Goal: Information Seeking & Learning: Learn about a topic

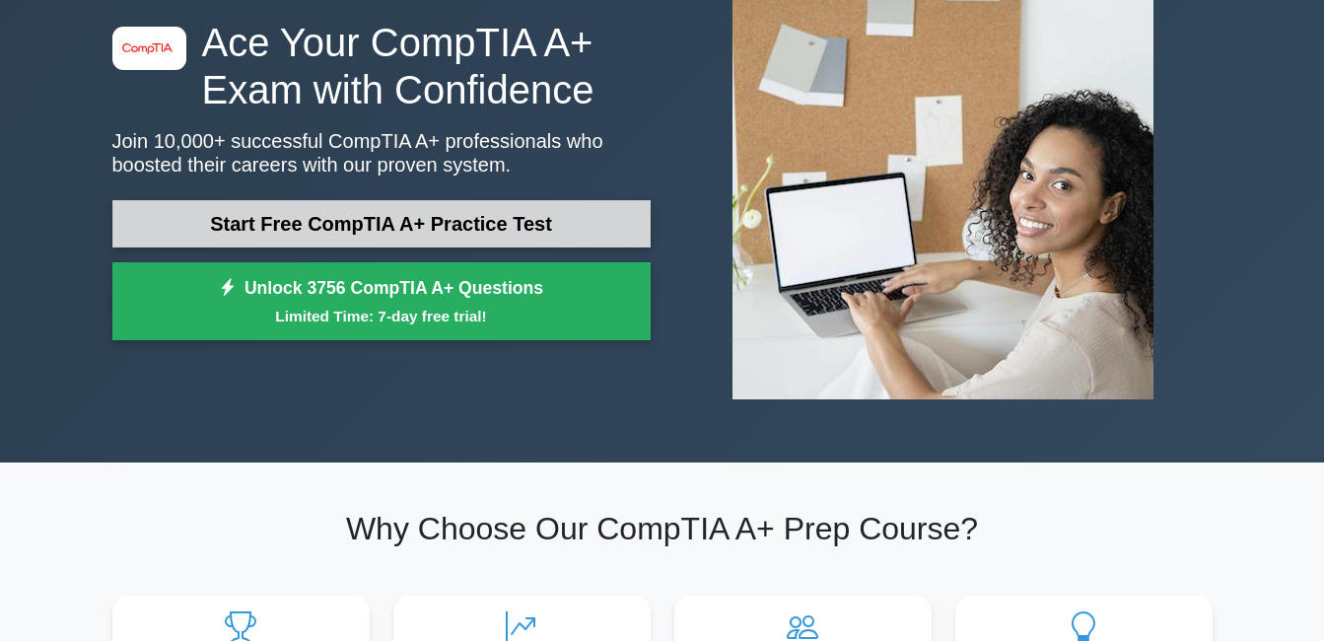
click at [486, 239] on link "Start Free CompTIA A+ Practice Test" at bounding box center [381, 223] width 538 height 47
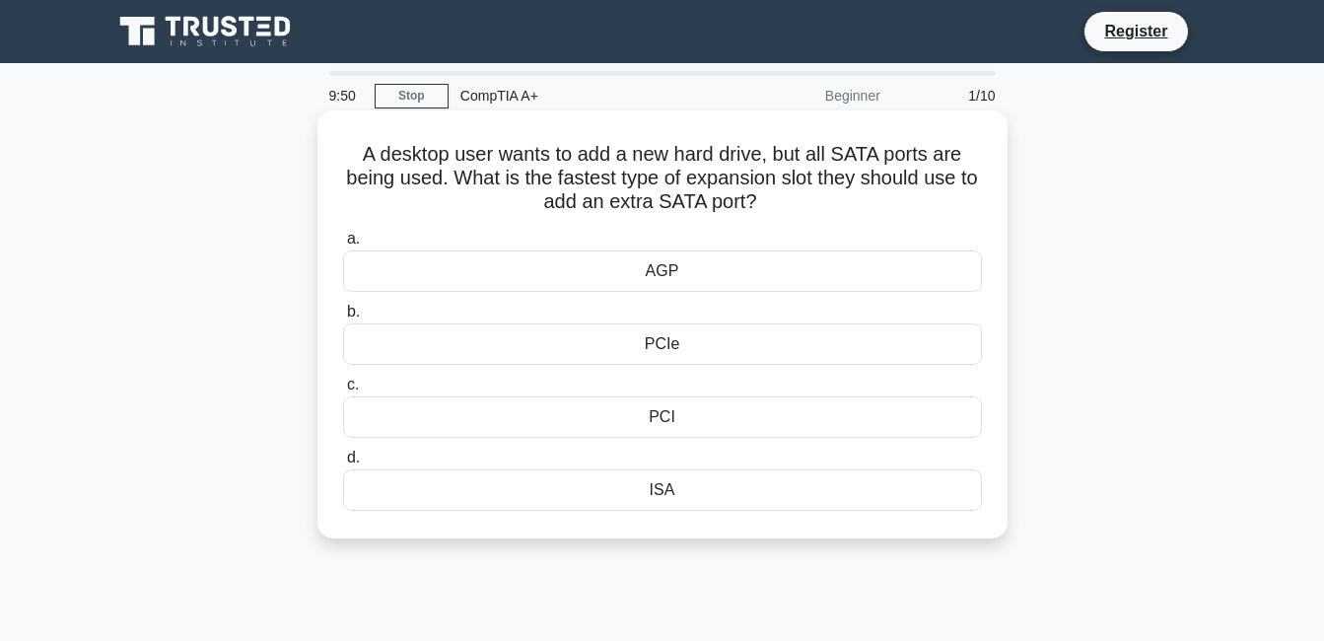
click at [633, 488] on div "ISA" at bounding box center [662, 489] width 639 height 41
click at [343, 464] on input "d. ISA" at bounding box center [343, 458] width 0 height 13
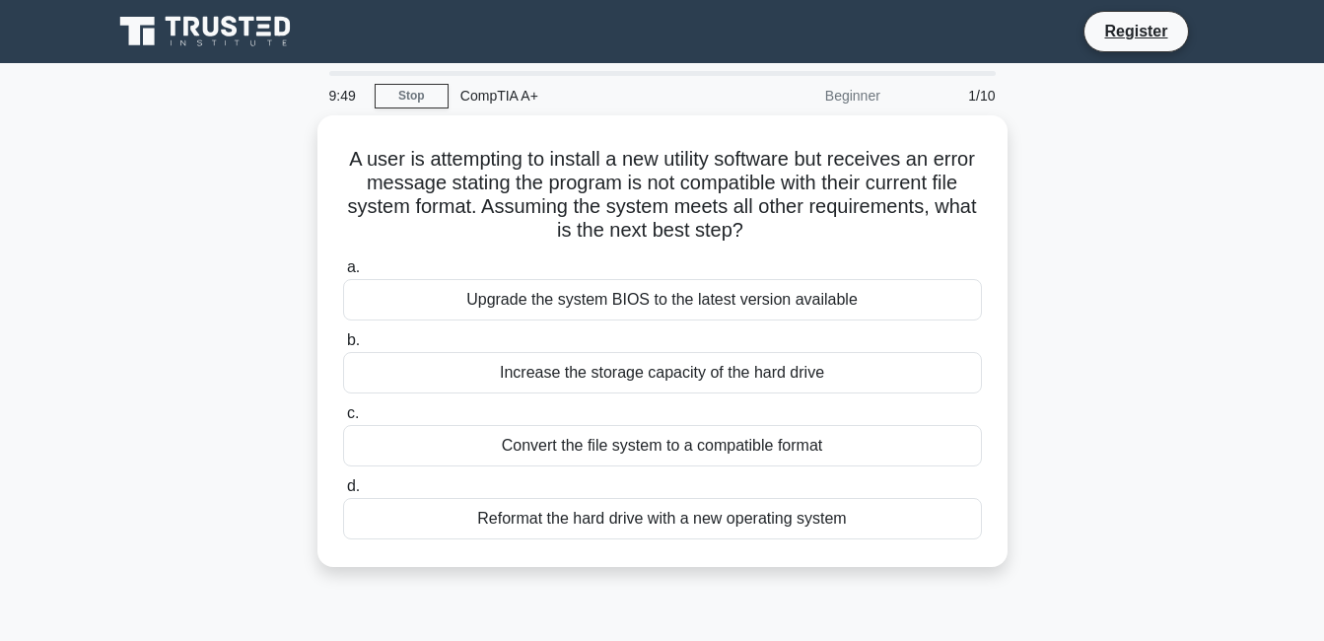
click at [633, 488] on label "d. Reformat the hard drive with a new operating system" at bounding box center [662, 506] width 639 height 65
click at [343, 488] on input "d. Reformat the hard drive with a new operating system" at bounding box center [343, 486] width 0 height 13
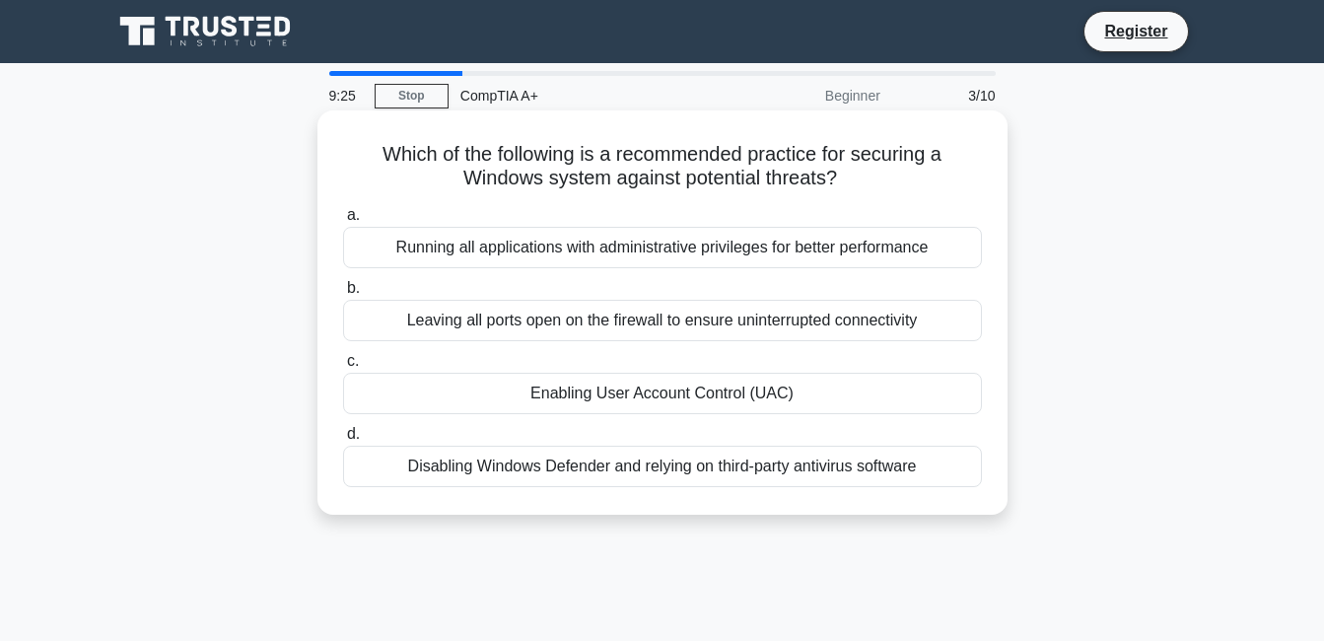
click at [705, 396] on div "Enabling User Account Control (UAC)" at bounding box center [662, 393] width 639 height 41
click at [343, 368] on input "c. Enabling User Account Control (UAC)" at bounding box center [343, 361] width 0 height 13
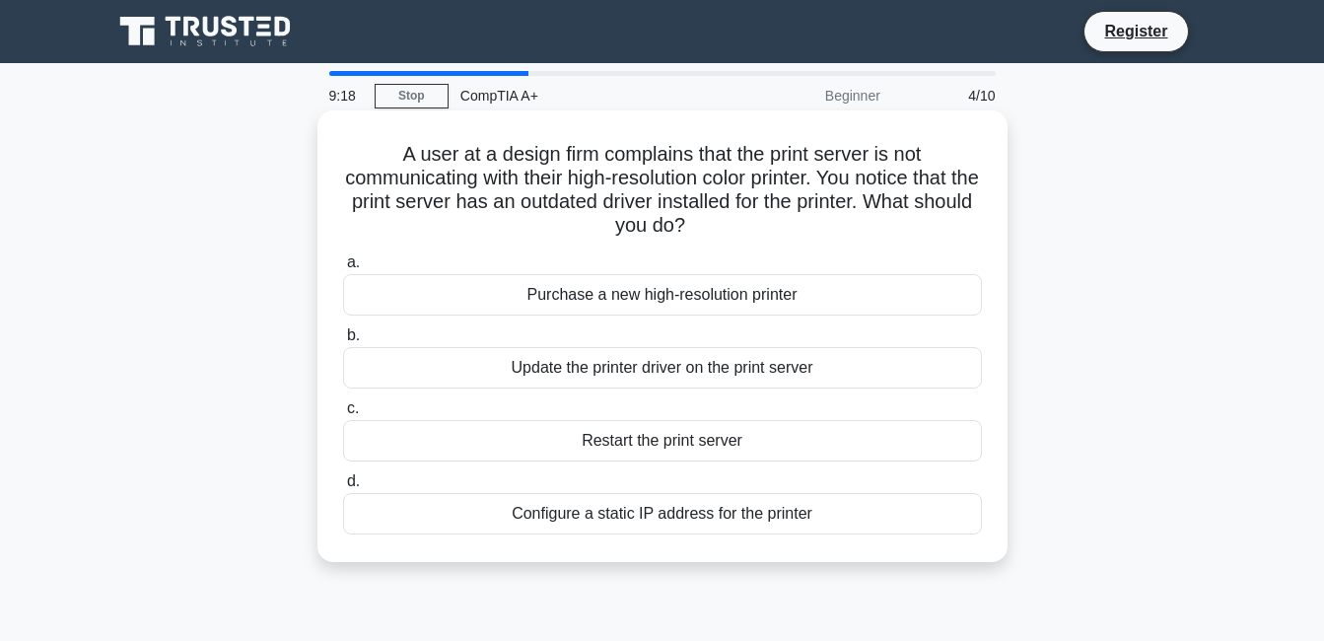
click at [770, 499] on div "Configure a static IP address for the printer" at bounding box center [662, 513] width 639 height 41
click at [343, 488] on input "d. Configure a static IP address for the printer" at bounding box center [343, 481] width 0 height 13
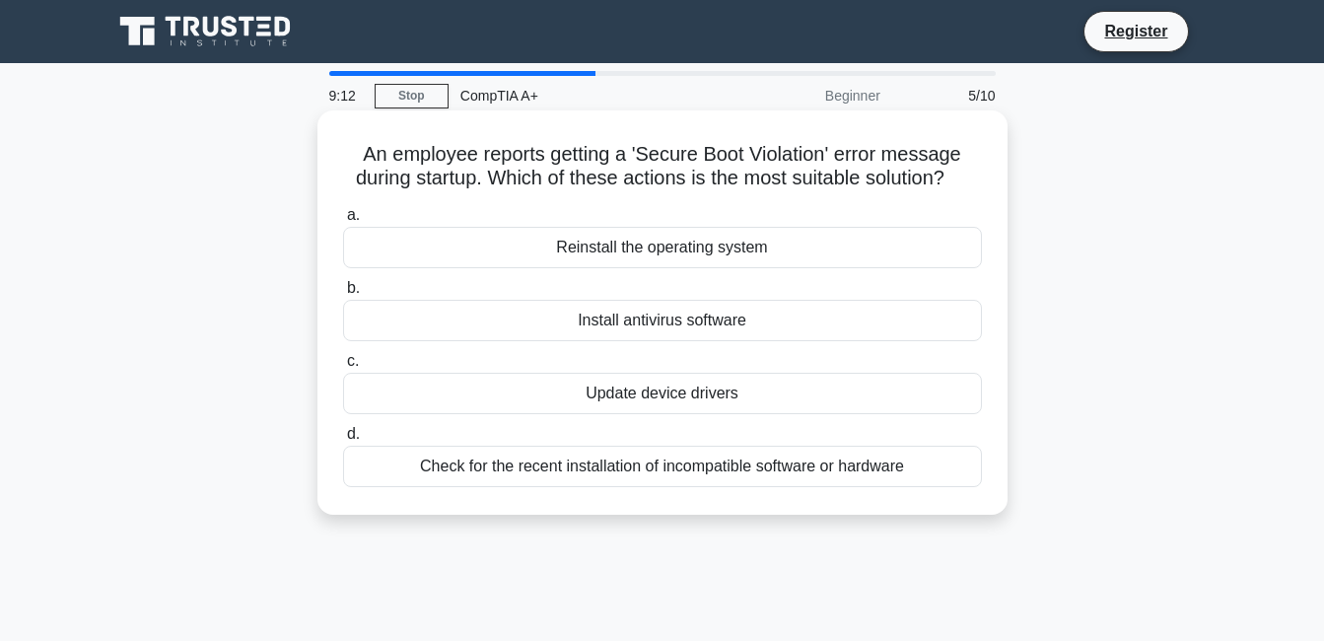
click at [673, 316] on div "Install antivirus software" at bounding box center [662, 320] width 639 height 41
click at [343, 295] on input "b. Install antivirus software" at bounding box center [343, 288] width 0 height 13
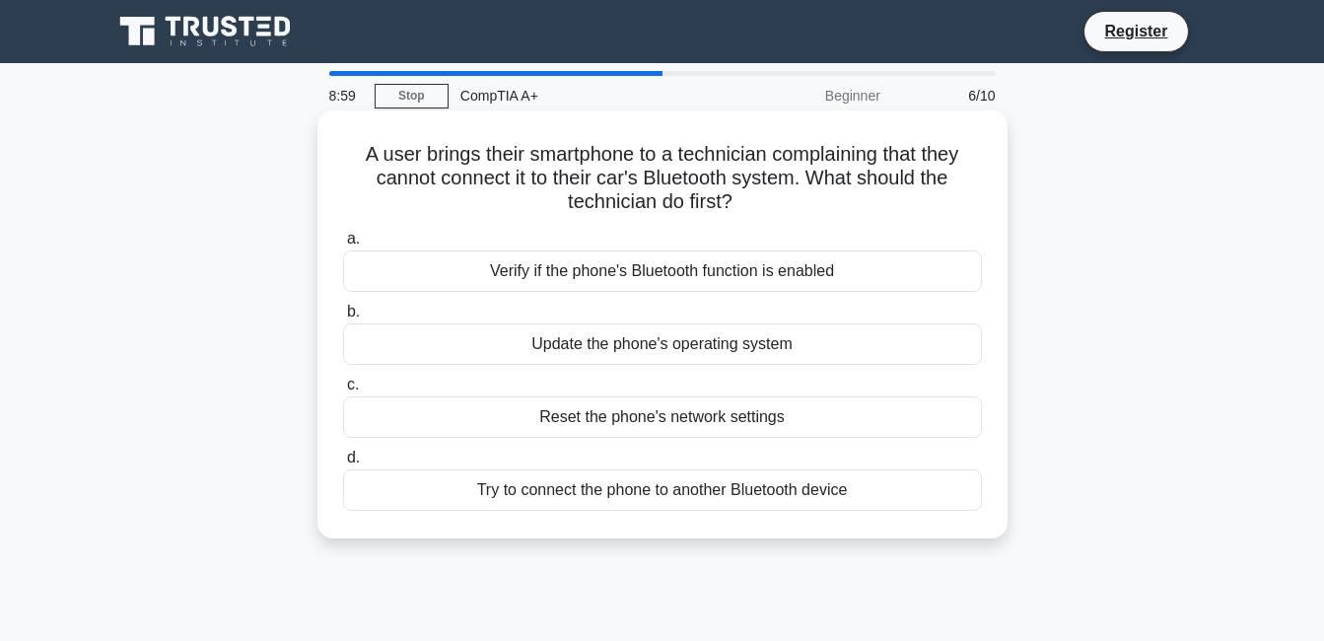
click at [708, 274] on div "Verify if the phone's Bluetooth function is enabled" at bounding box center [662, 270] width 639 height 41
click at [343, 246] on input "a. Verify if the phone's Bluetooth function is enabled" at bounding box center [343, 239] width 0 height 13
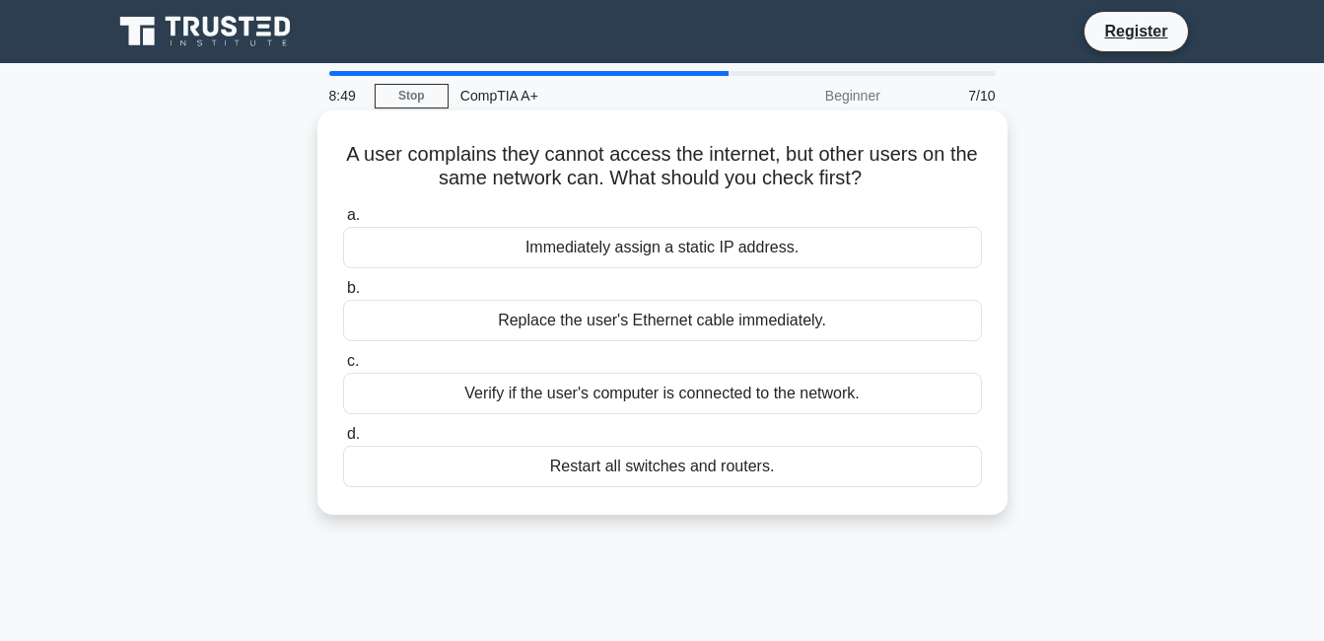
click at [785, 393] on div "Verify if the user's computer is connected to the network." at bounding box center [662, 393] width 639 height 41
click at [343, 368] on input "c. Verify if the user's computer is connected to the network." at bounding box center [343, 361] width 0 height 13
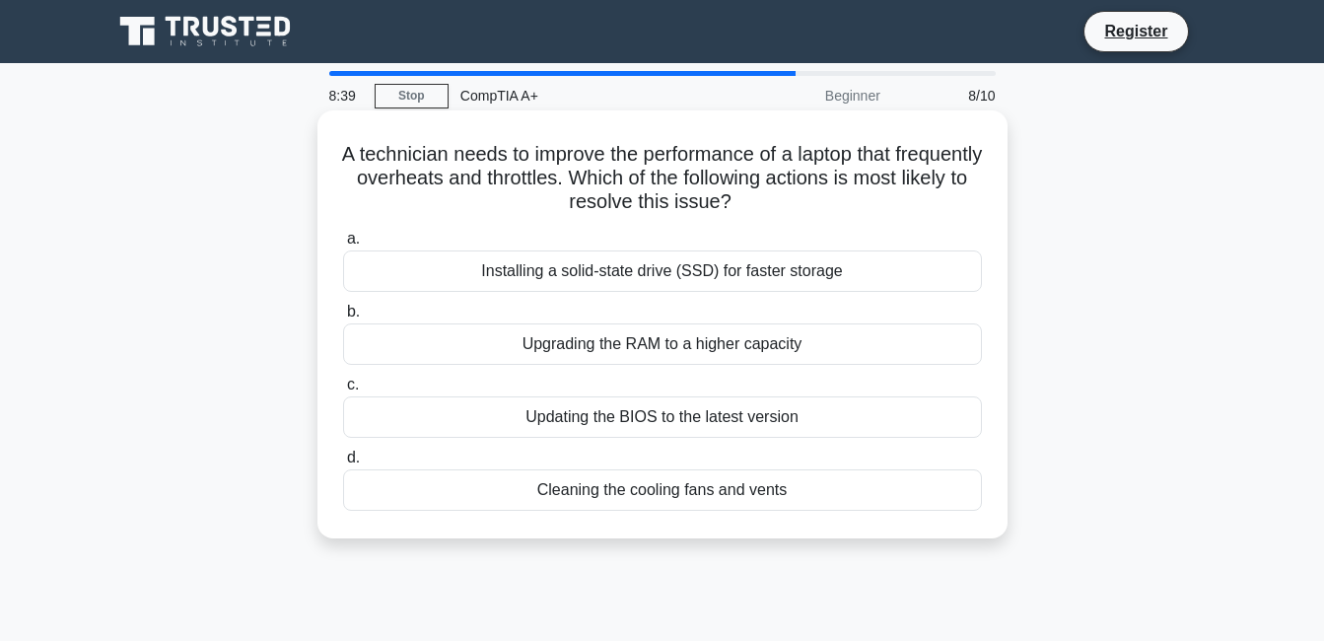
click at [762, 427] on div "Updating the BIOS to the latest version" at bounding box center [662, 416] width 639 height 41
click at [343, 391] on input "c. Updating the BIOS to the latest version" at bounding box center [343, 385] width 0 height 13
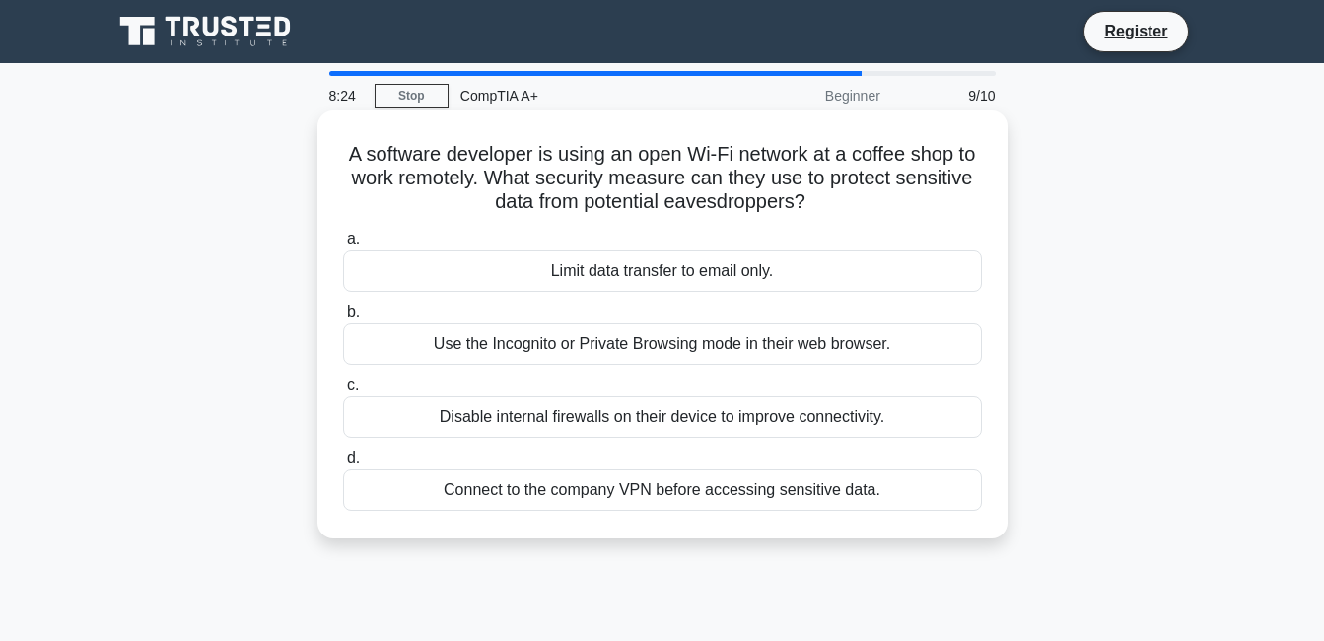
click at [740, 501] on div "Connect to the company VPN before accessing sensitive data." at bounding box center [662, 489] width 639 height 41
click at [343, 464] on input "d. Connect to the company VPN before accessing sensitive data." at bounding box center [343, 458] width 0 height 13
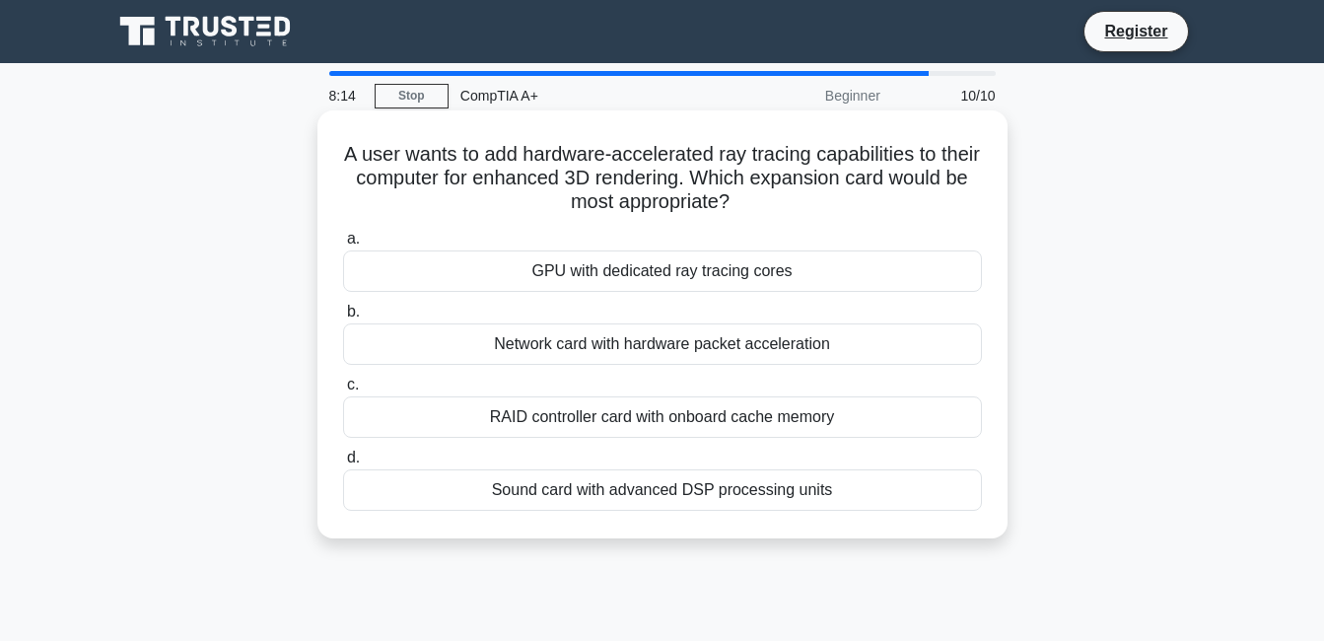
click at [757, 428] on div "RAID controller card with onboard cache memory" at bounding box center [662, 416] width 639 height 41
click at [343, 391] on input "c. RAID controller card with onboard cache memory" at bounding box center [343, 385] width 0 height 13
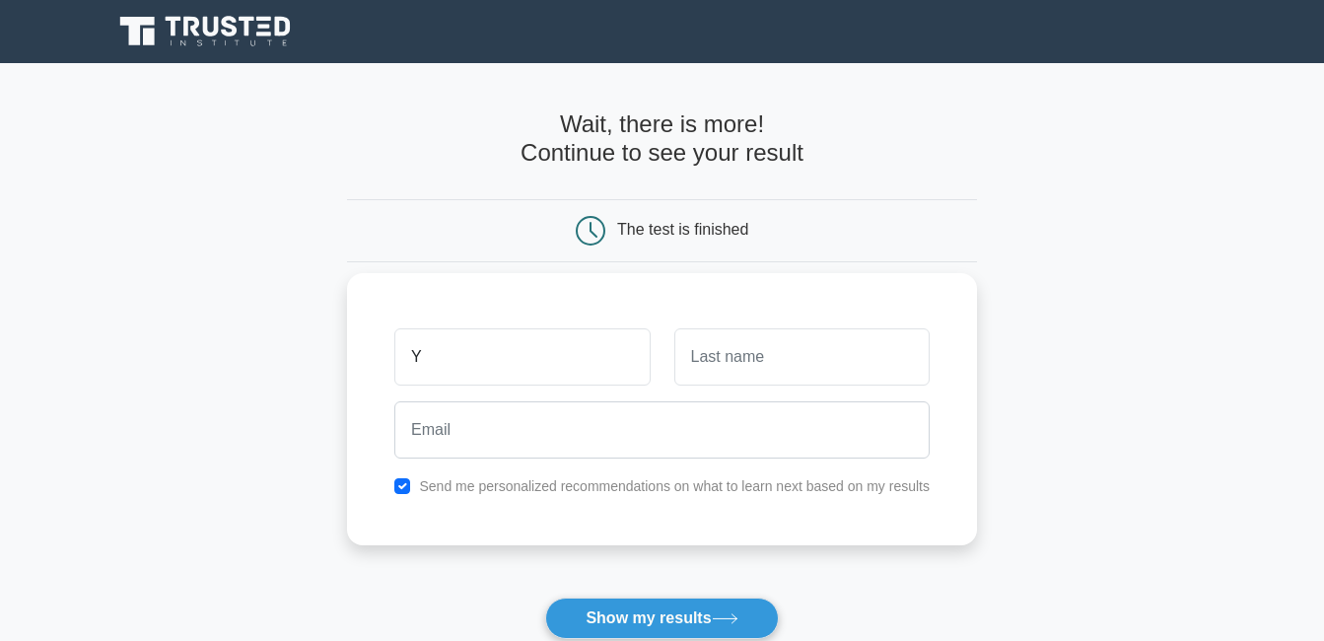
type input "YOGESH"
type input "THAKKAR"
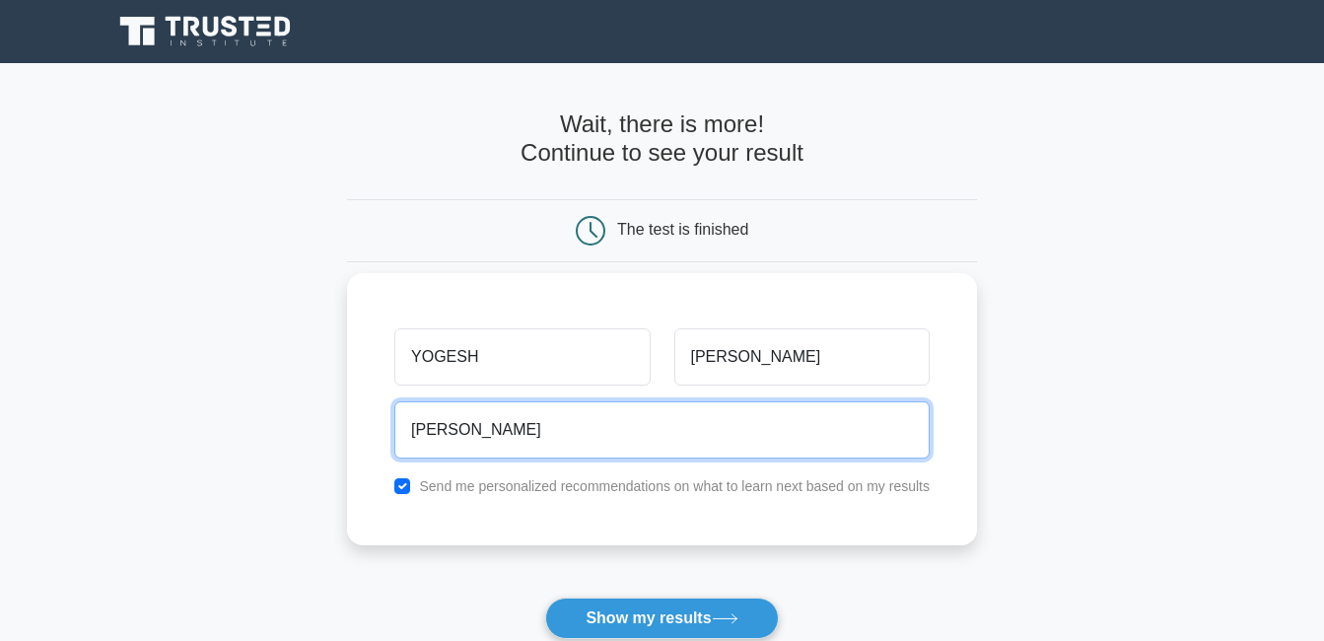
type input "thakkar_y2k@yahoo.com"
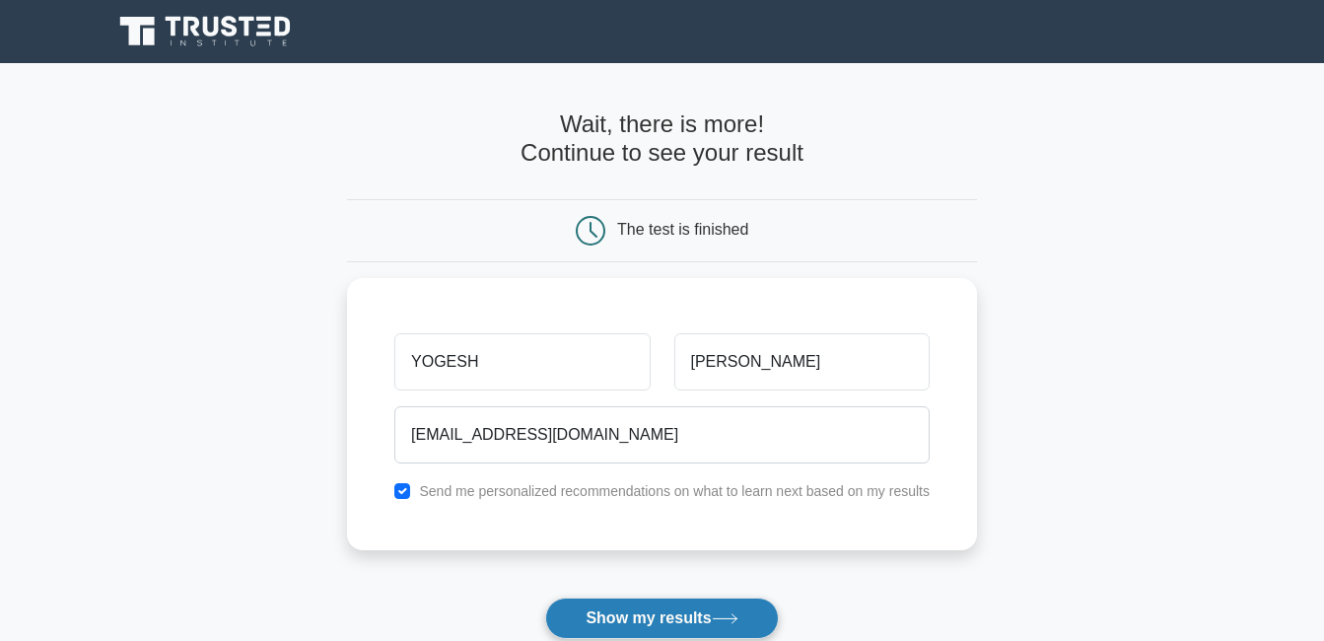
click at [623, 607] on button "Show my results" at bounding box center [661, 618] width 233 height 41
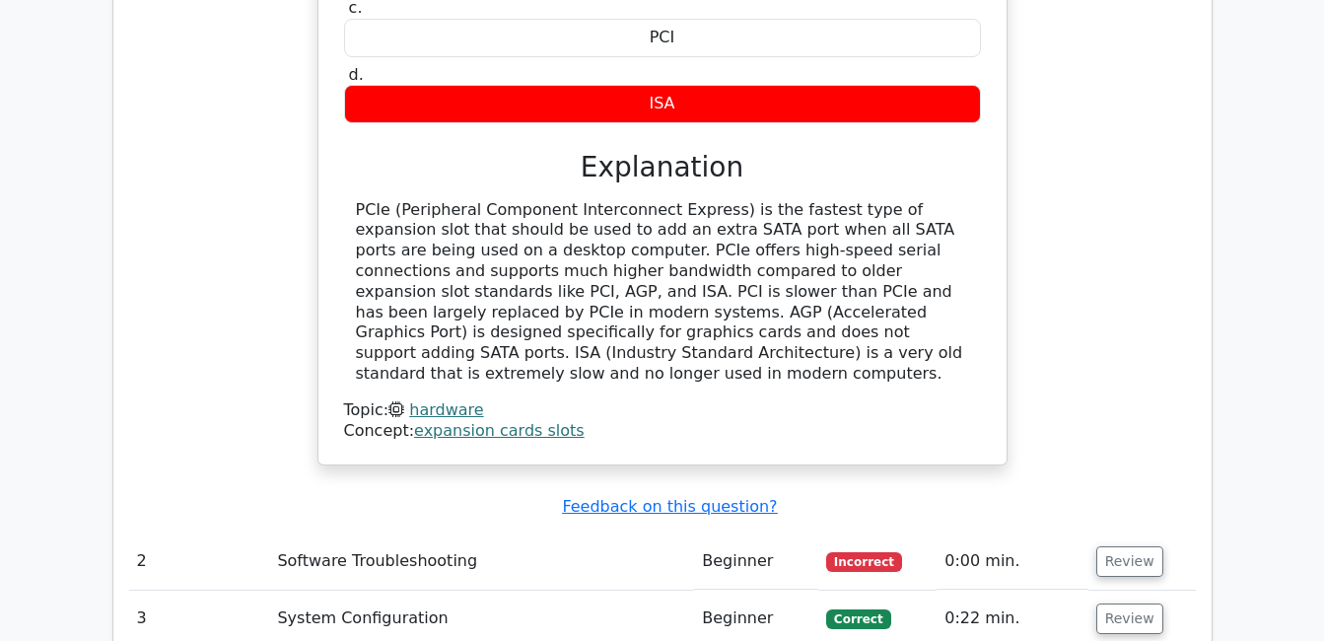
scroll to position [2209, 0]
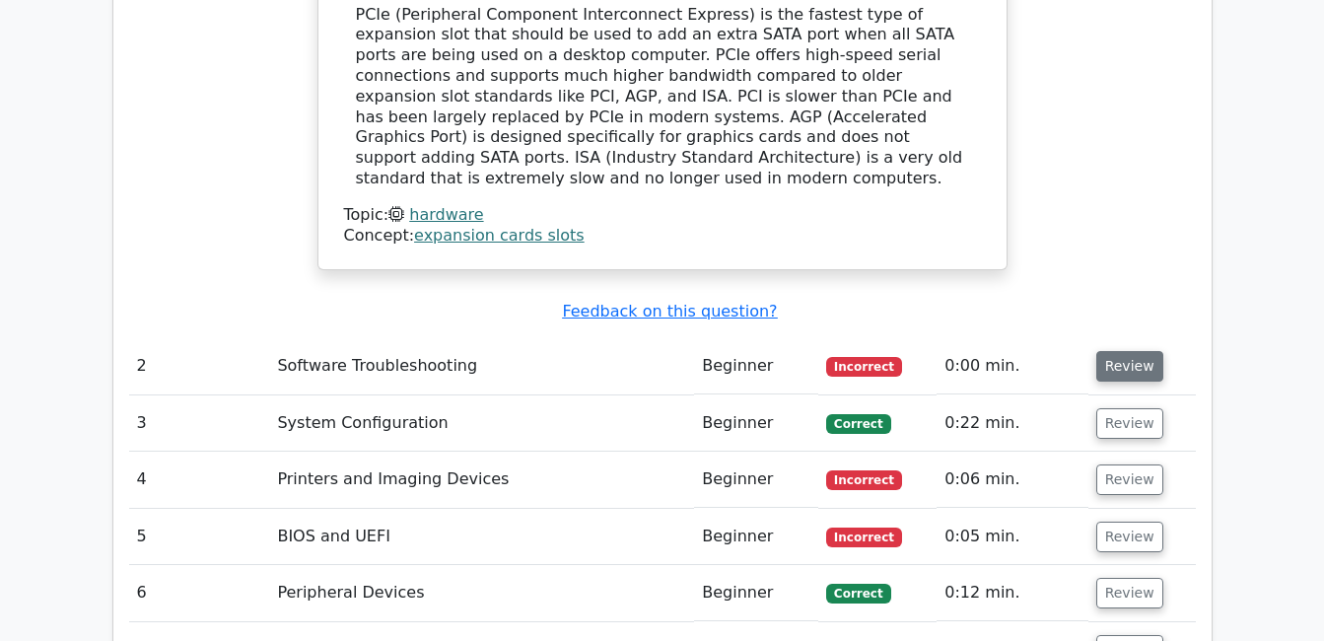
click at [1133, 351] on button "Review" at bounding box center [1130, 366] width 67 height 31
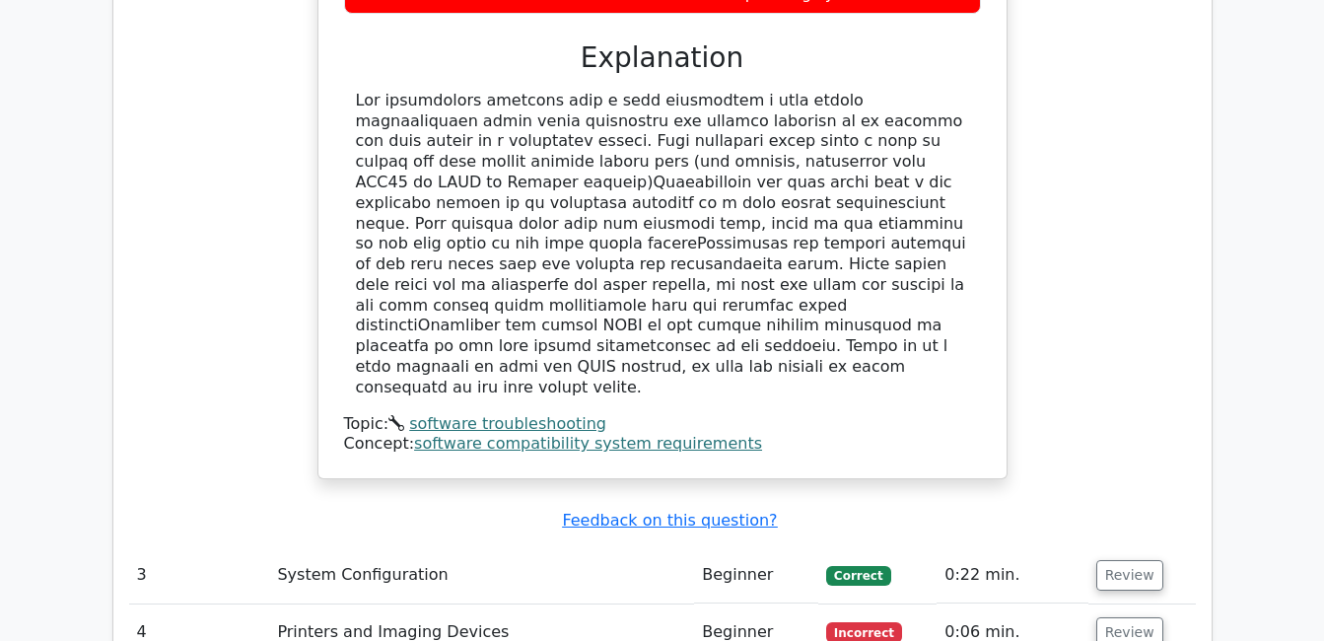
scroll to position [2998, 0]
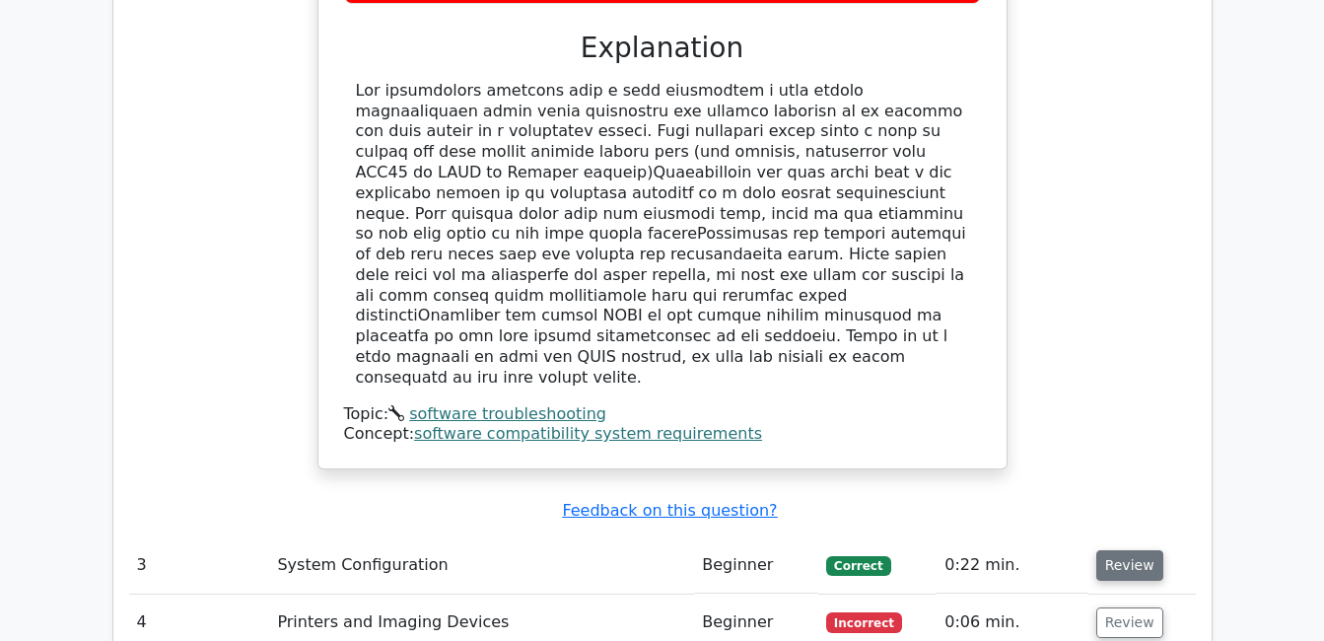
click at [1108, 550] on button "Review" at bounding box center [1130, 565] width 67 height 31
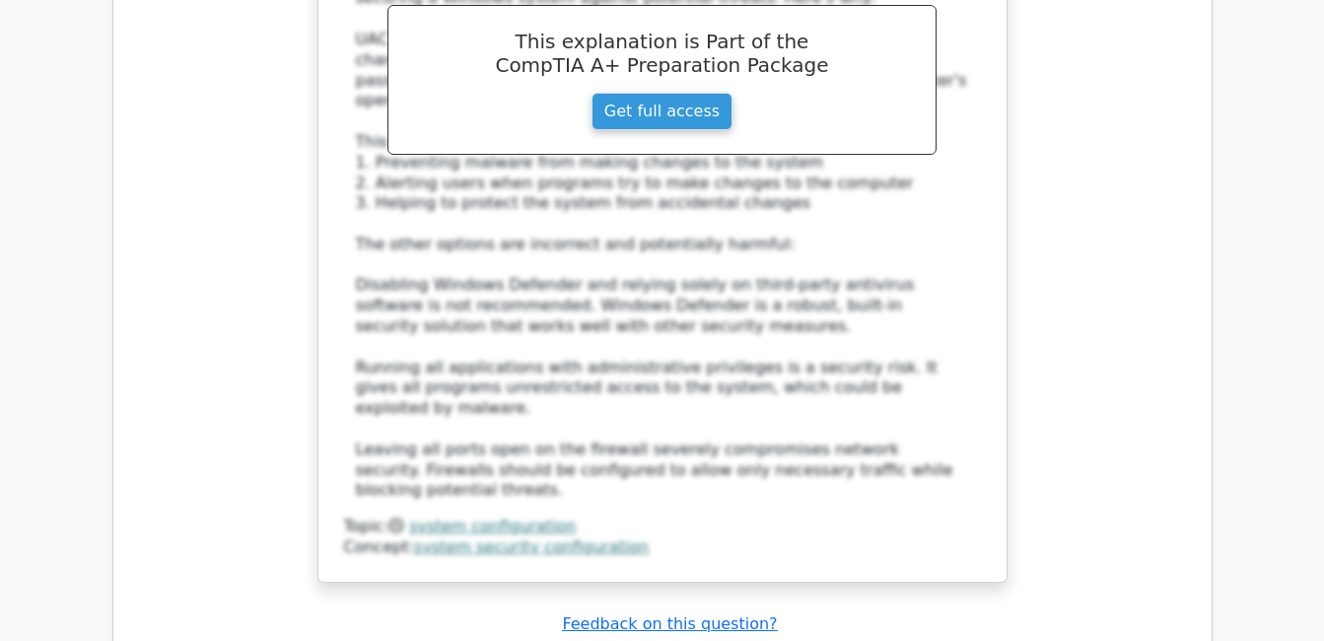
scroll to position [4102, 0]
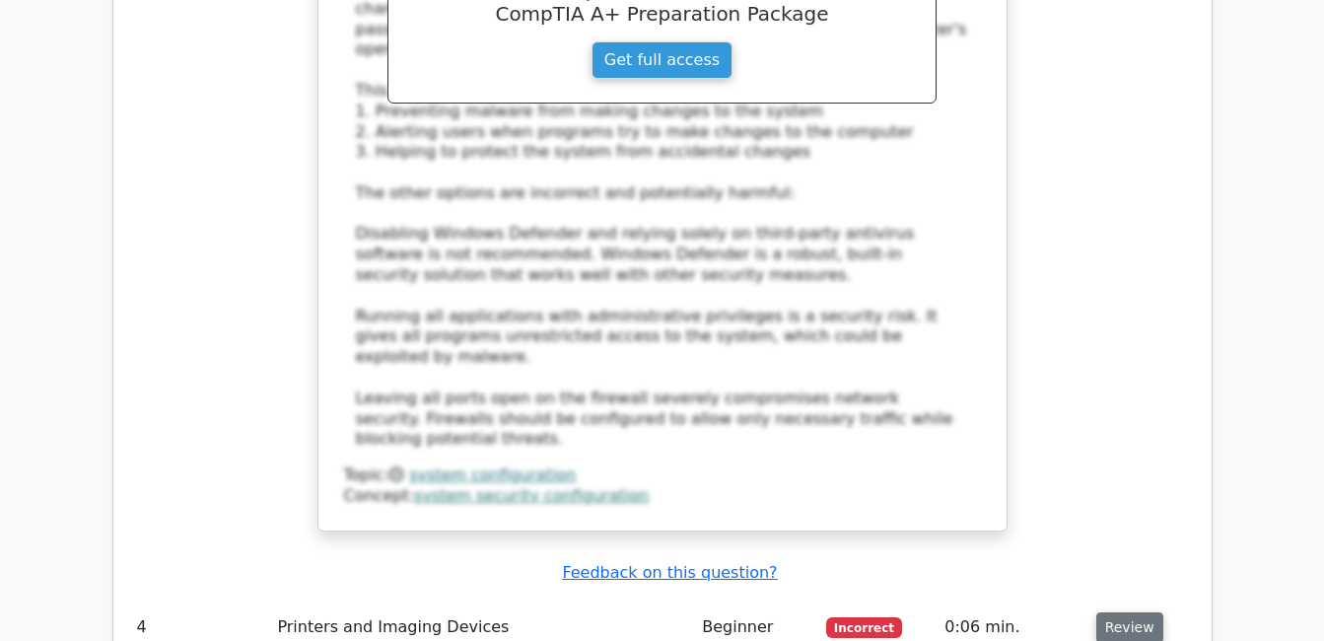
click at [1144, 612] on button "Review" at bounding box center [1130, 627] width 67 height 31
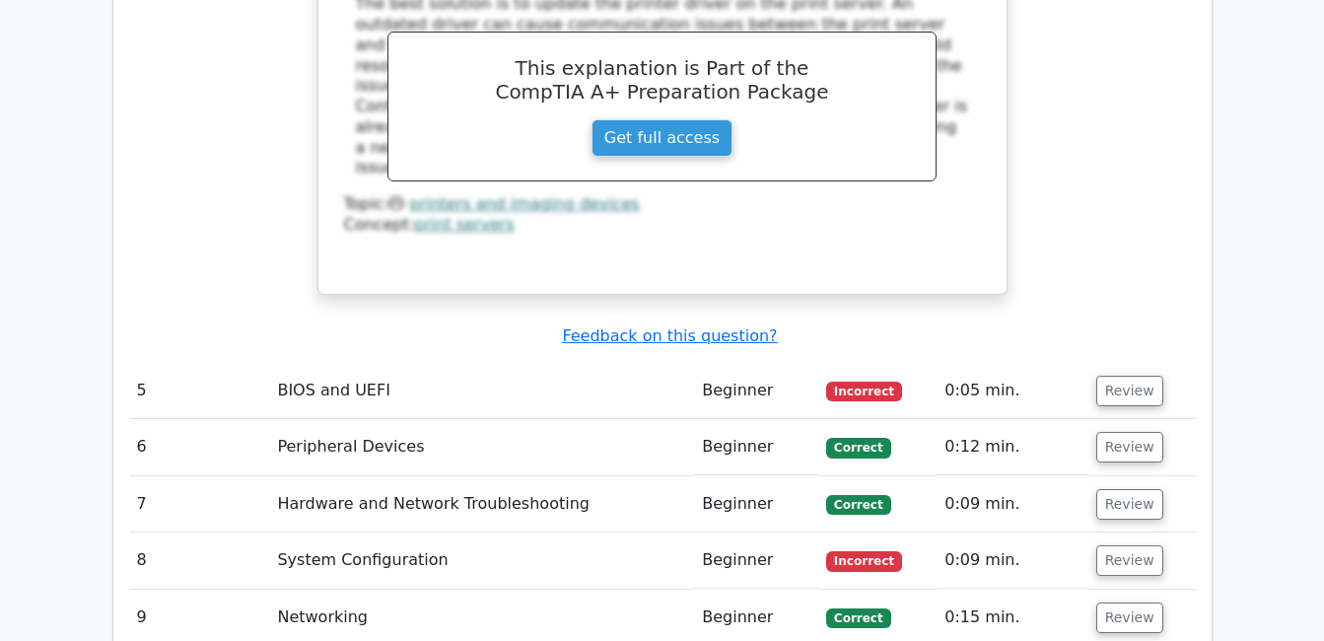
scroll to position [5286, 0]
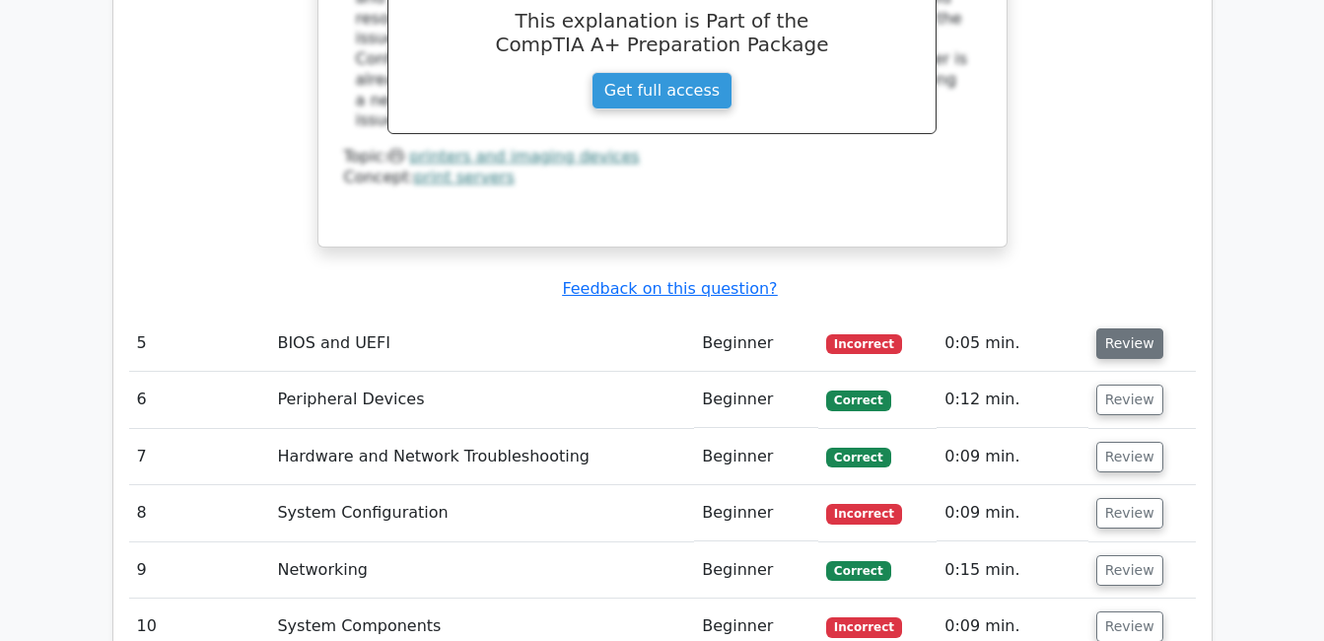
click at [1115, 328] on button "Review" at bounding box center [1130, 343] width 67 height 31
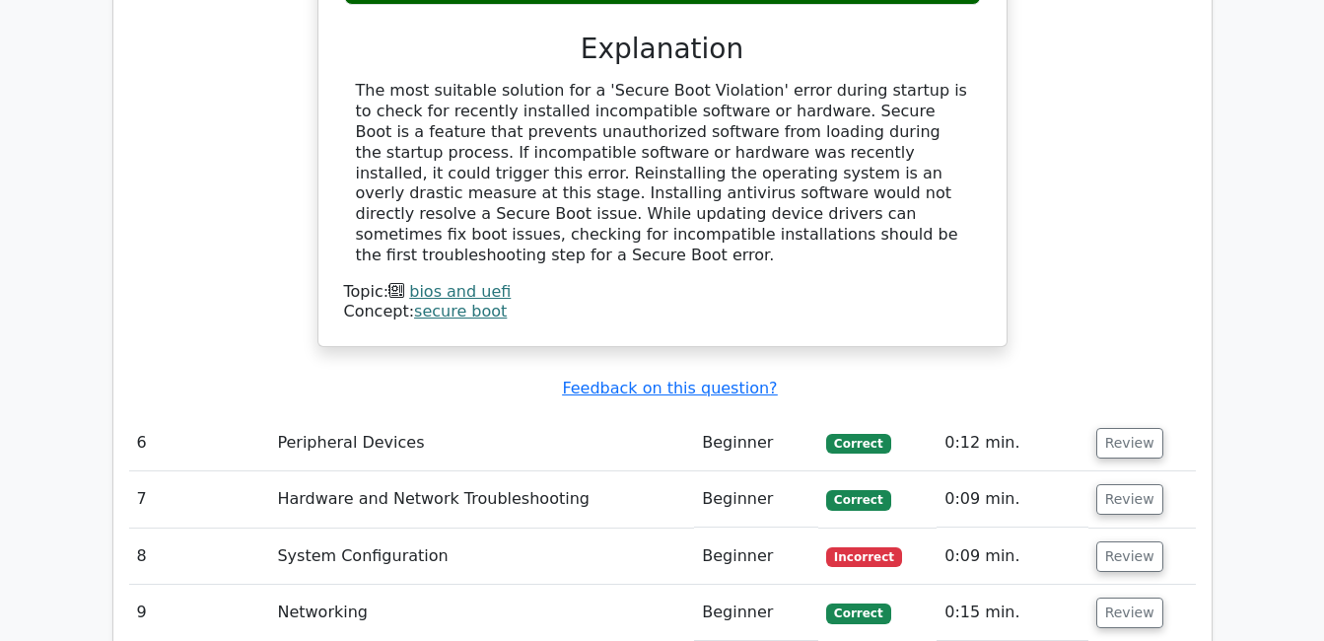
scroll to position [6074, 0]
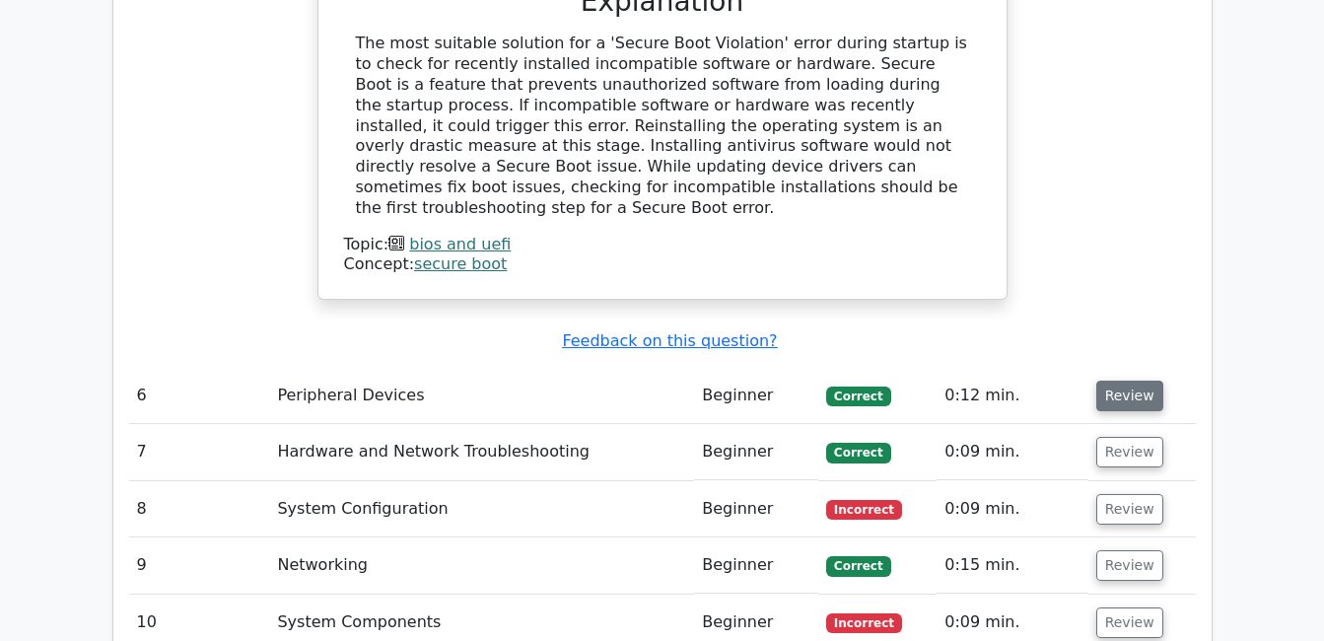
click at [1123, 381] on button "Review" at bounding box center [1130, 396] width 67 height 31
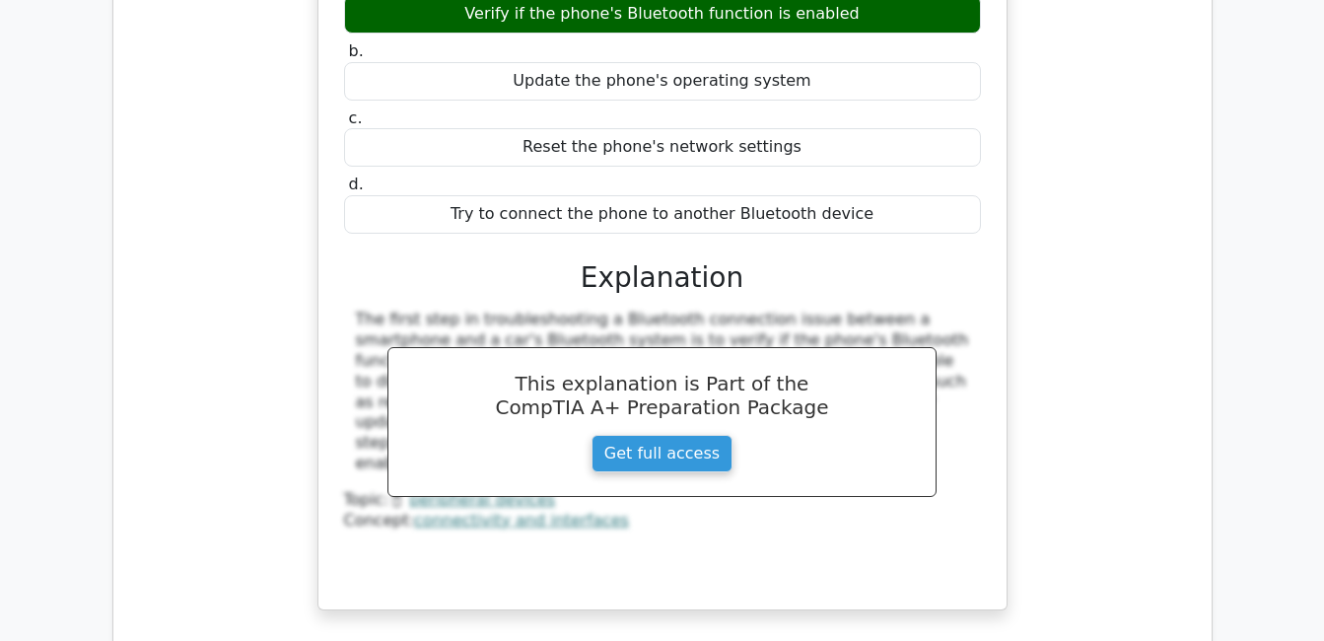
scroll to position [6706, 0]
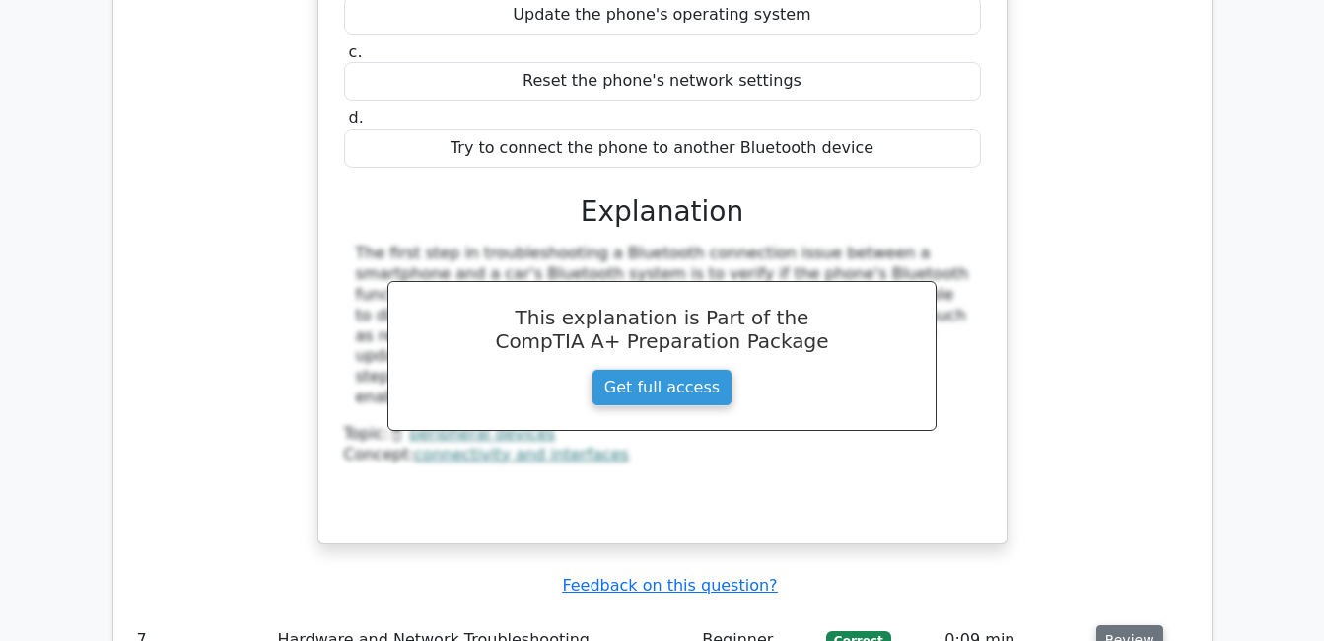
click at [1121, 625] on button "Review" at bounding box center [1130, 640] width 67 height 31
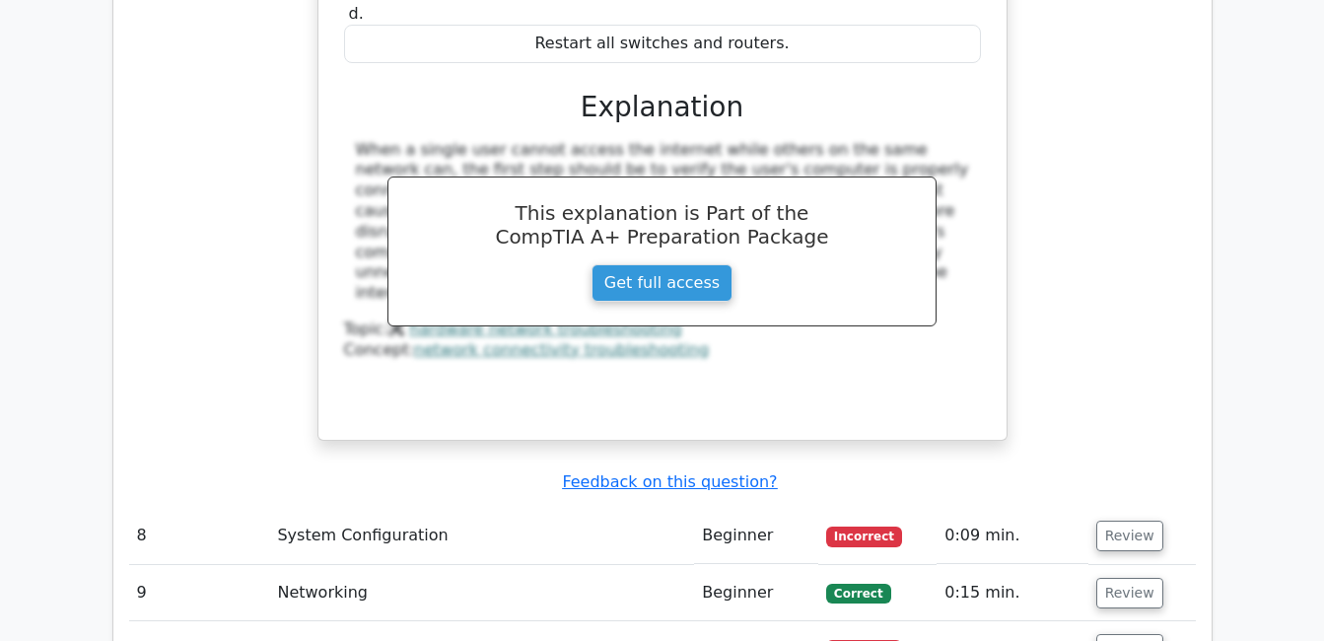
scroll to position [7770, 0]
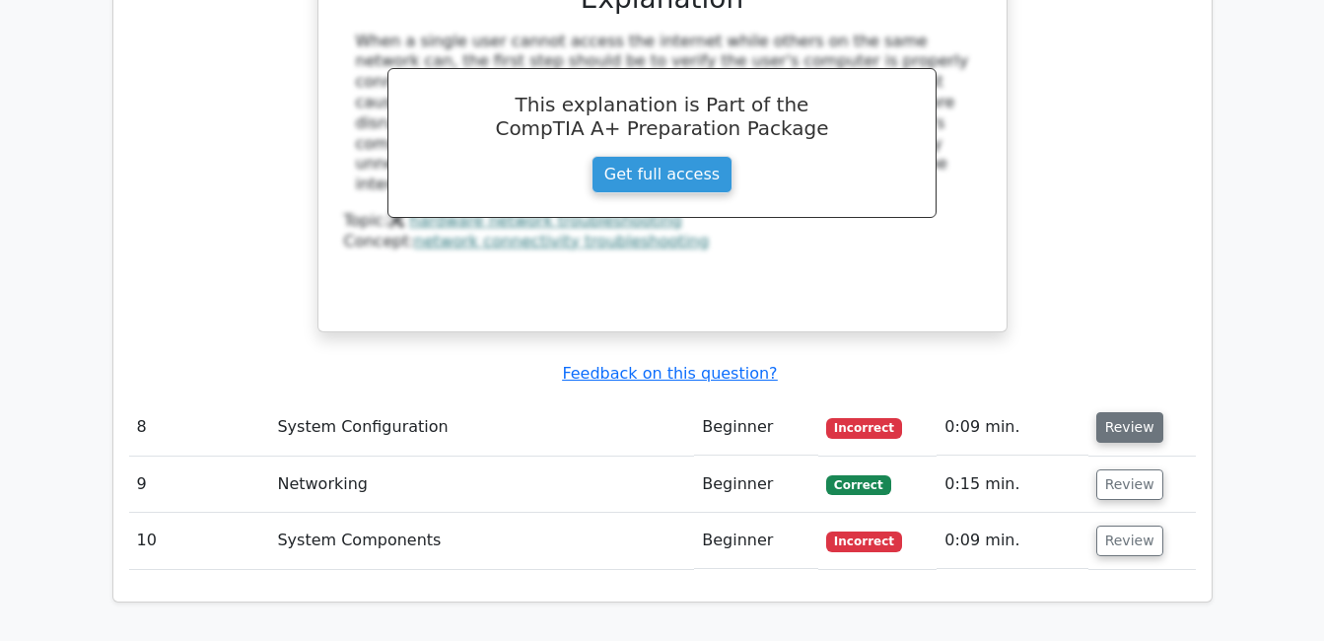
click at [1116, 412] on button "Review" at bounding box center [1130, 427] width 67 height 31
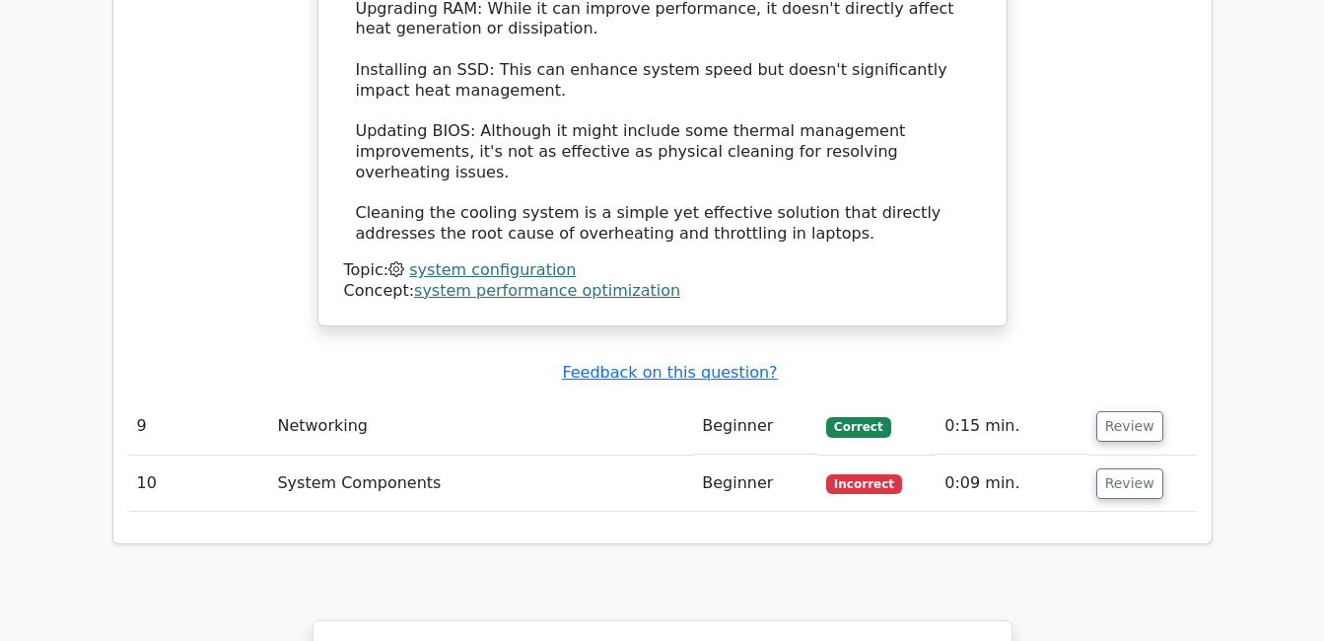
scroll to position [9072, 0]
